Goal: Task Accomplishment & Management: Use online tool/utility

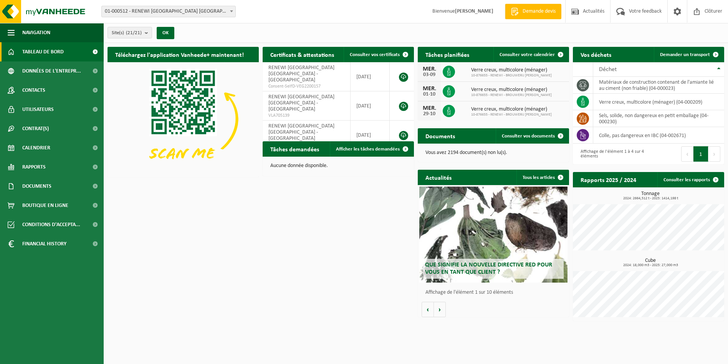
drag, startPoint x: 190, startPoint y: 9, endPoint x: 183, endPoint y: 16, distance: 9.5
click at [191, 9] on span "01-000512 - RENEWI [GEOGRAPHIC_DATA] [GEOGRAPHIC_DATA] - [GEOGRAPHIC_DATA]" at bounding box center [169, 11] width 134 height 11
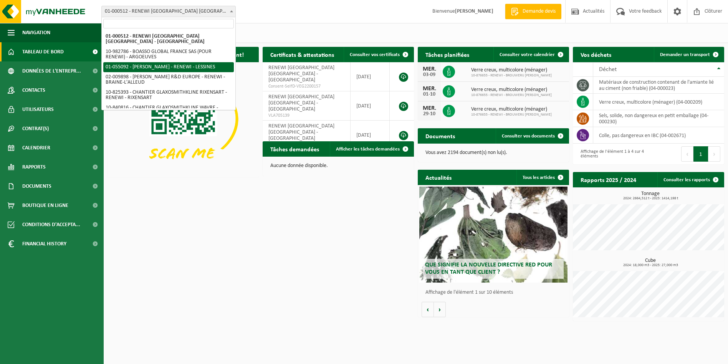
select select "8857"
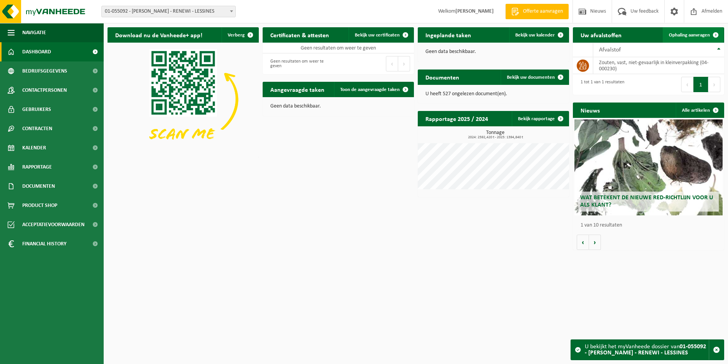
click at [697, 36] on span "Ophaling aanvragen" at bounding box center [689, 35] width 41 height 5
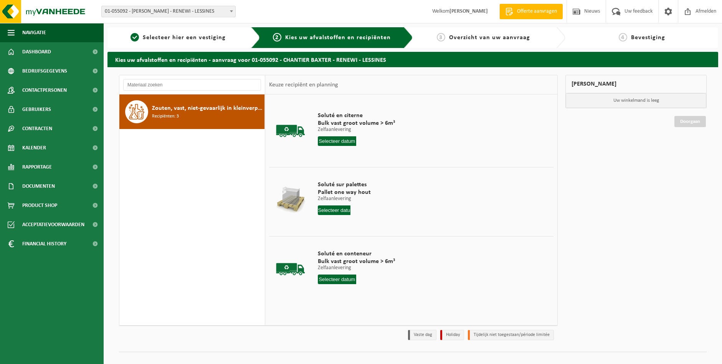
click at [171, 15] on span "01-055092 - [PERSON_NAME] - RENEWI - LESSINES" at bounding box center [169, 11] width 134 height 11
click at [342, 273] on div "Soluté en conteneur Bulk vast groot volume > 6m³ Zelfaanlevering Zelfaanleverin…" at bounding box center [356, 268] width 85 height 53
click at [343, 277] on input "text" at bounding box center [337, 279] width 39 height 10
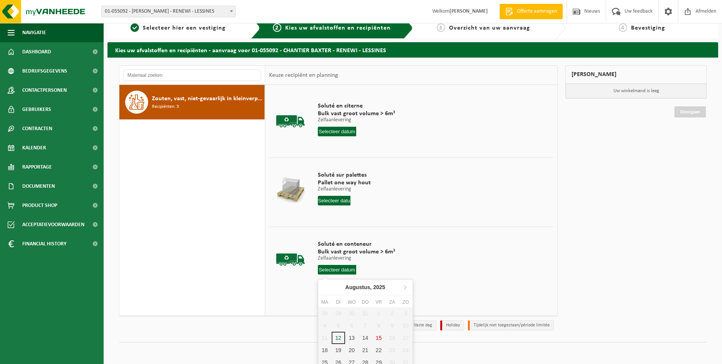
scroll to position [15, 0]
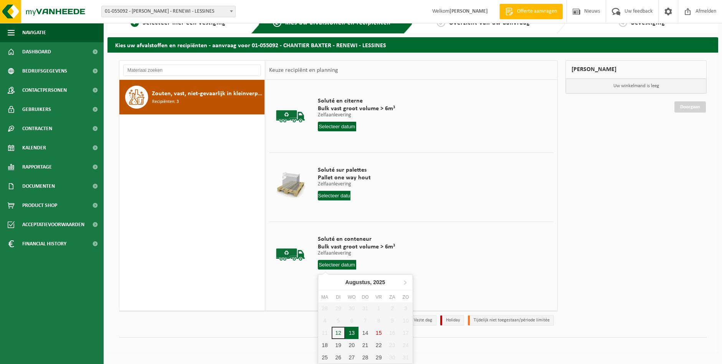
click at [355, 334] on div "13" at bounding box center [351, 333] width 13 height 12
type input "Van 2025-08-13"
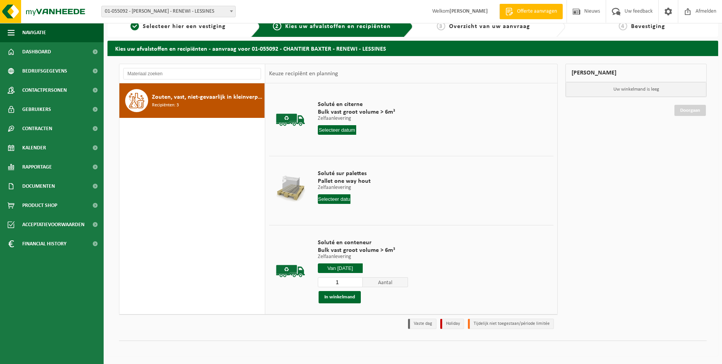
scroll to position [11, 0]
type input "2"
click at [356, 279] on input "2" at bounding box center [340, 282] width 45 height 10
click at [343, 298] on button "In winkelmand" at bounding box center [340, 297] width 42 height 12
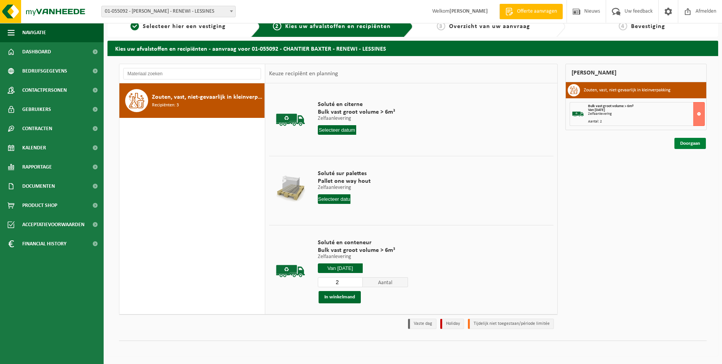
click at [701, 144] on link "Doorgaan" at bounding box center [689, 143] width 31 height 11
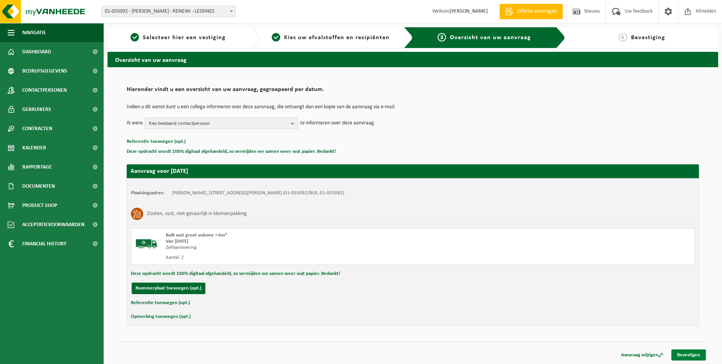
click at [682, 353] on link "Bevestigen" at bounding box center [688, 354] width 35 height 11
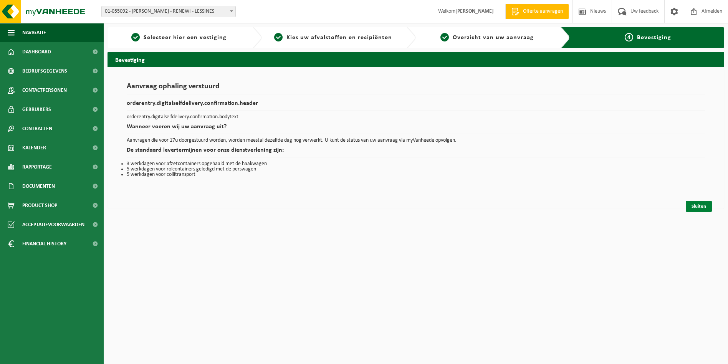
click at [702, 205] on link "Sluiten" at bounding box center [698, 206] width 26 height 11
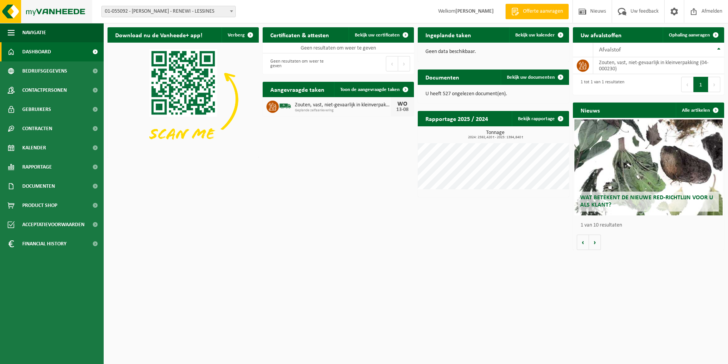
click at [13, 8] on img at bounding box center [46, 11] width 92 height 23
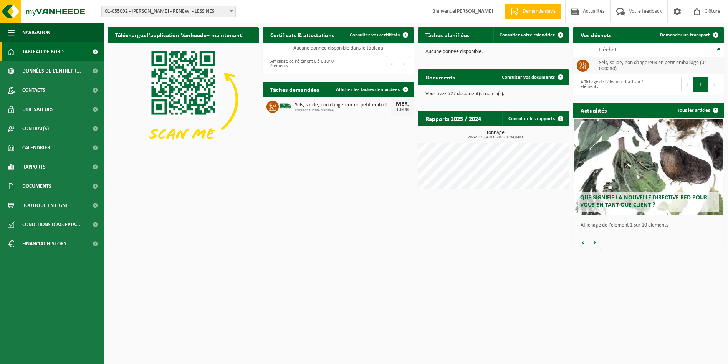
click at [622, 66] on td "sels, solide, non dangereux en petit emballage (04-000230)" at bounding box center [658, 65] width 131 height 17
click at [648, 66] on td "sels, solide, non dangereux en petit emballage (04-000230)" at bounding box center [658, 65] width 131 height 17
click at [614, 66] on td "sels, solide, non dangereux en petit emballage (04-000230)" at bounding box center [658, 65] width 131 height 17
